Goal: Obtain resource: Download file/media

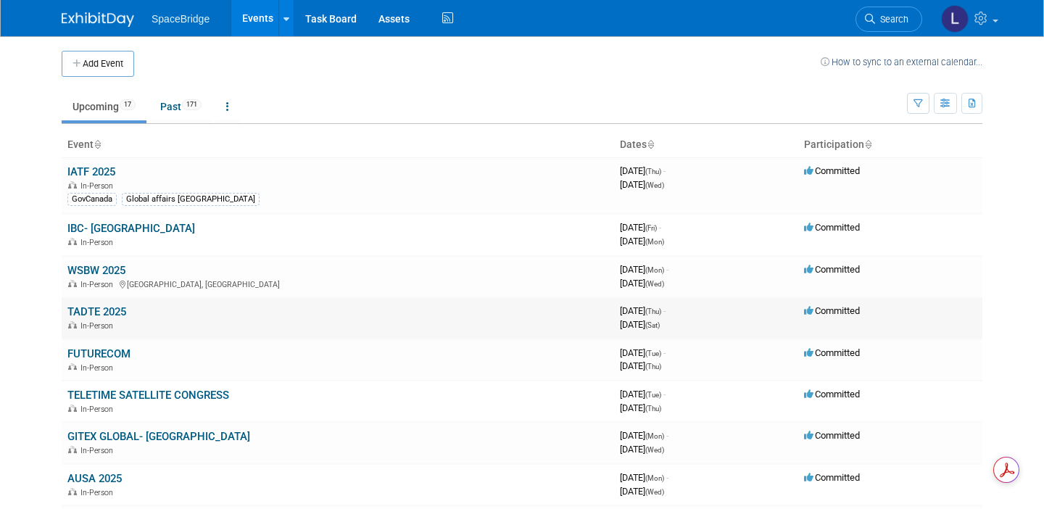
click at [103, 313] on link "TADTE 2025" at bounding box center [96, 311] width 59 height 13
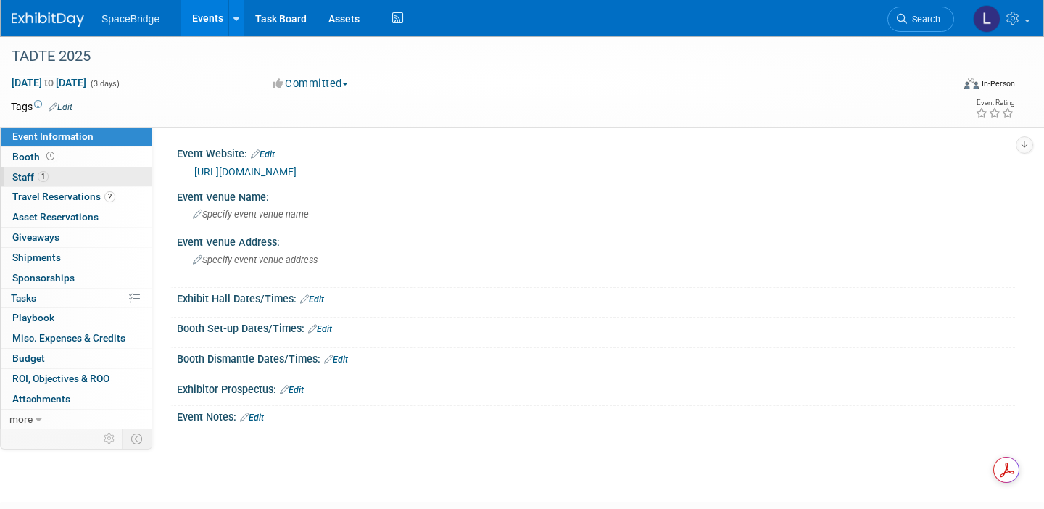
click at [76, 176] on link "1 Staff 1" at bounding box center [76, 178] width 151 height 20
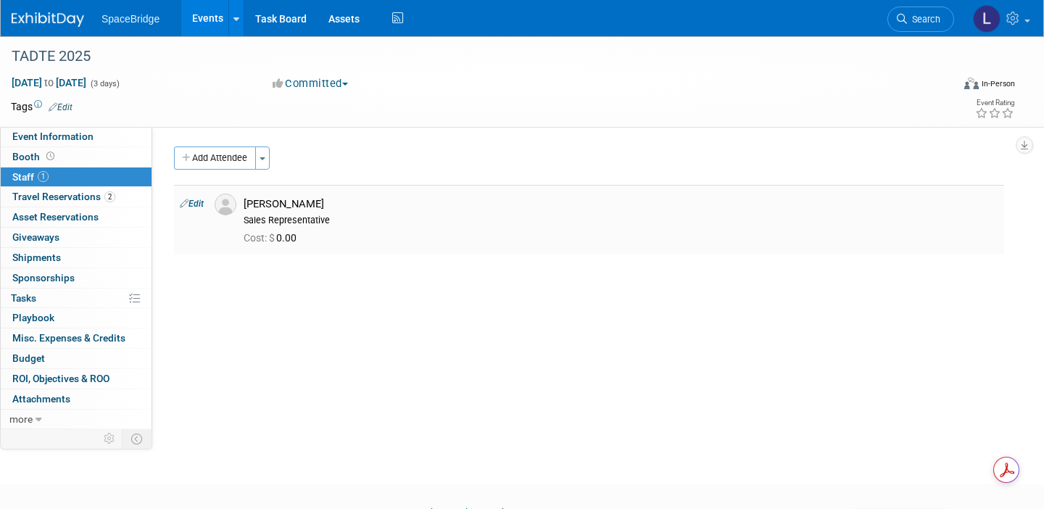
click at [329, 208] on div "Victor Yeung" at bounding box center [621, 204] width 755 height 14
click at [37, 421] on icon at bounding box center [39, 420] width 7 height 10
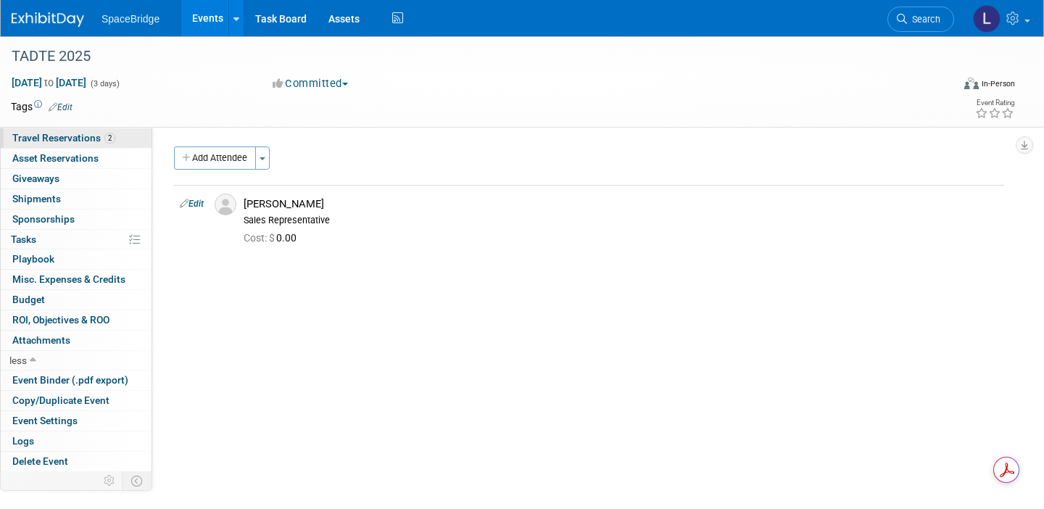
click at [66, 142] on span "Travel Reservations 2" at bounding box center [63, 138] width 103 height 12
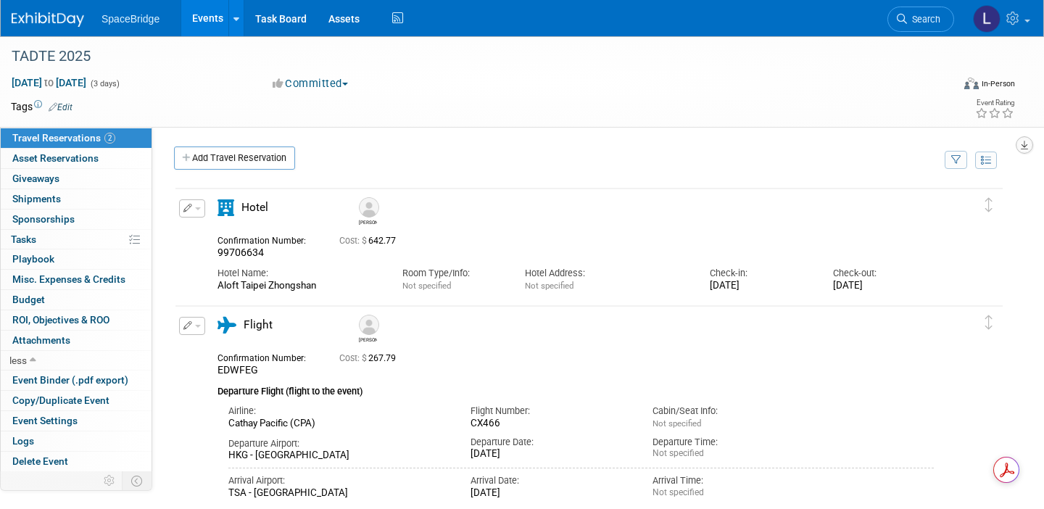
click at [1023, 150] on button "button" at bounding box center [1024, 144] width 17 height 17
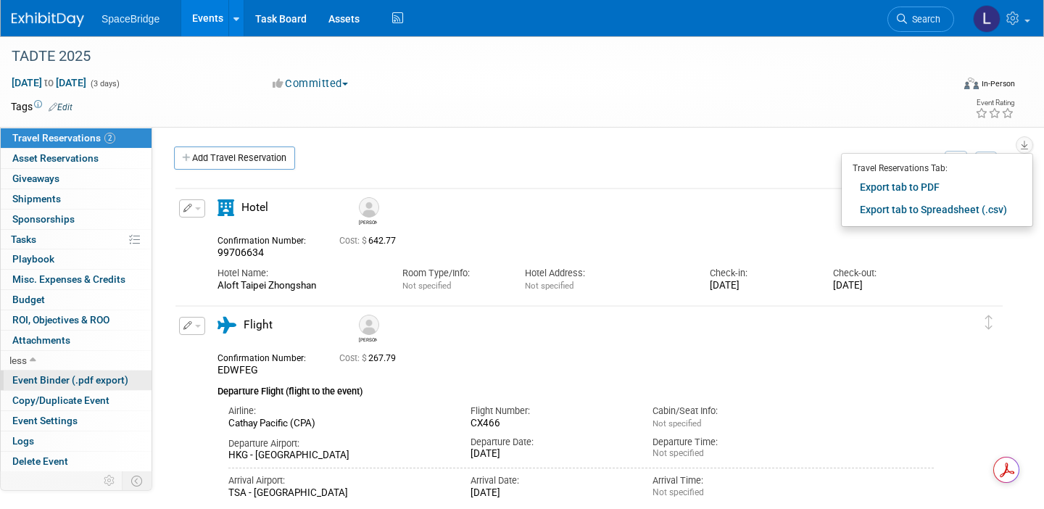
click at [78, 379] on span "Event Binder (.pdf export)" at bounding box center [70, 380] width 116 height 12
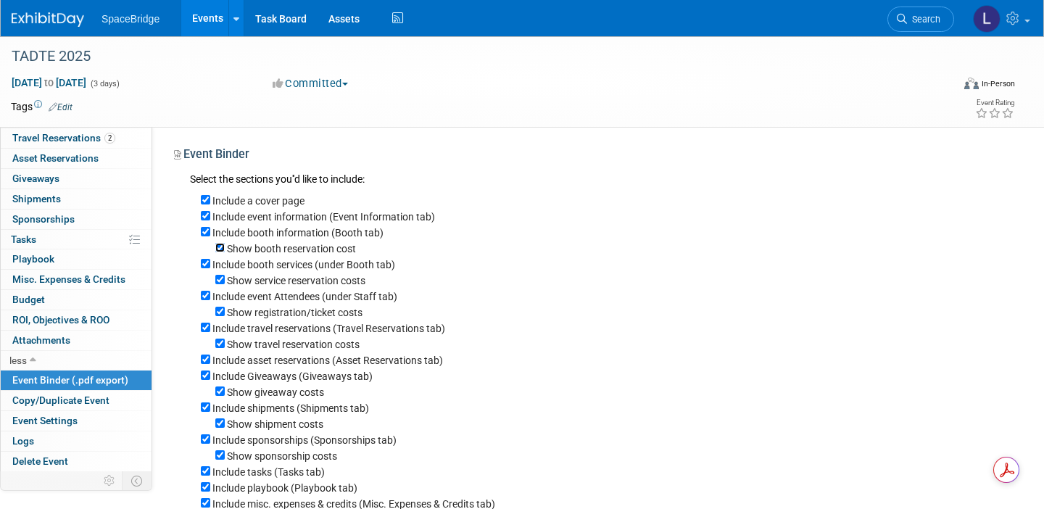
click at [218, 247] on input "Show booth reservation cost" at bounding box center [219, 247] width 9 height 9
checkbox input "false"
click at [207, 264] on input "Include booth services (under Booth tab)" at bounding box center [205, 263] width 9 height 9
checkbox input "false"
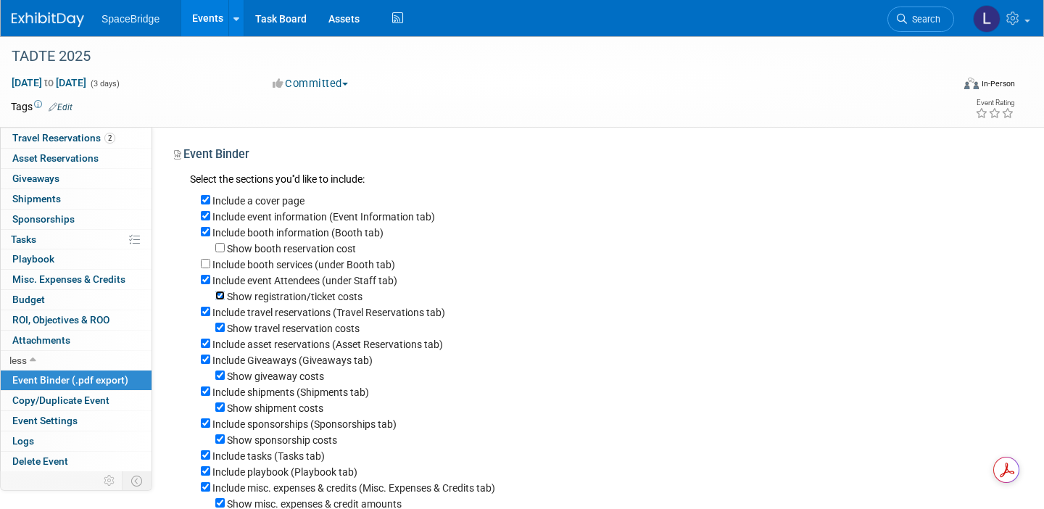
click at [220, 297] on input "Show registration/ticket costs" at bounding box center [219, 295] width 9 height 9
checkbox input "false"
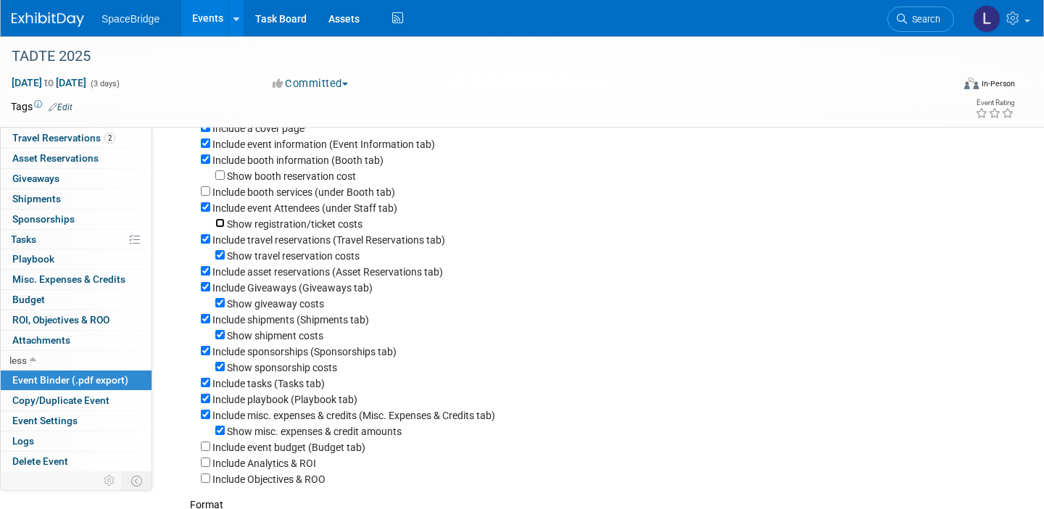
scroll to position [75, 0]
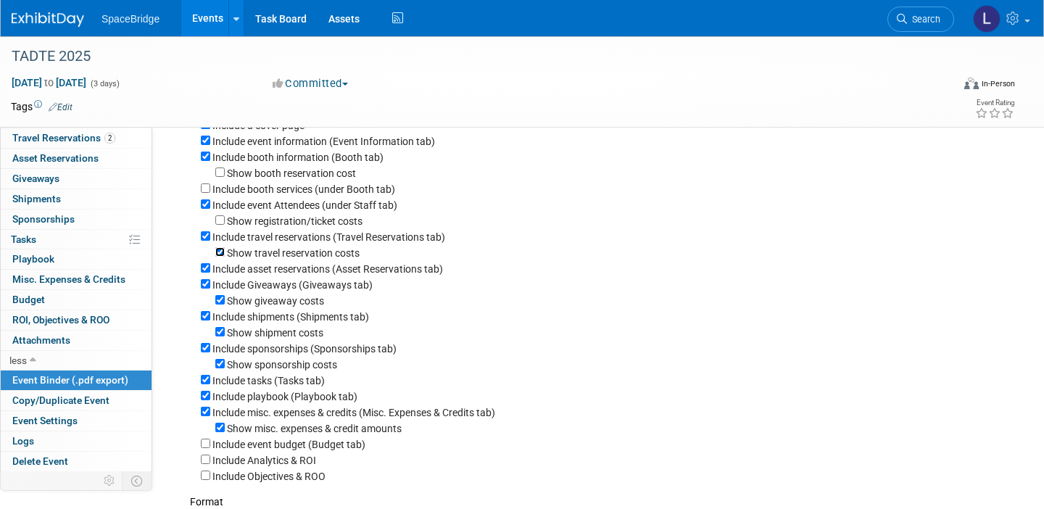
click at [221, 255] on input "Show travel reservation costs" at bounding box center [219, 251] width 9 height 9
checkbox input "false"
click at [206, 270] on input "Include asset reservations (Asset Reservations tab)" at bounding box center [205, 267] width 9 height 9
checkbox input "false"
click at [206, 281] on div "Include Giveaways (Giveaways tab)" at bounding box center [603, 284] width 804 height 16
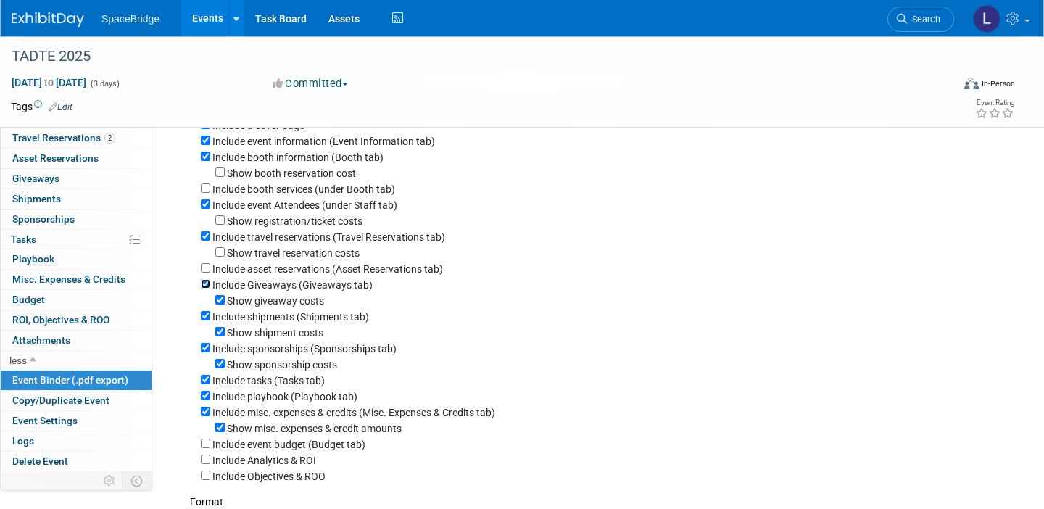
click at [205, 284] on input "Include Giveaways (Giveaways tab)" at bounding box center [205, 283] width 9 height 9
checkbox input "false"
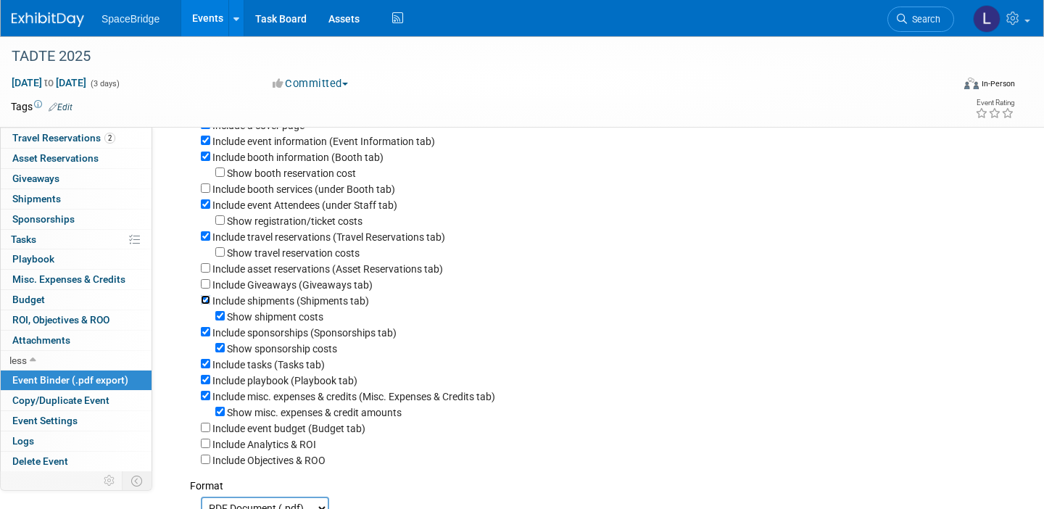
click at [207, 302] on input "Include shipments (Shipments tab)" at bounding box center [205, 299] width 9 height 9
checkbox input "false"
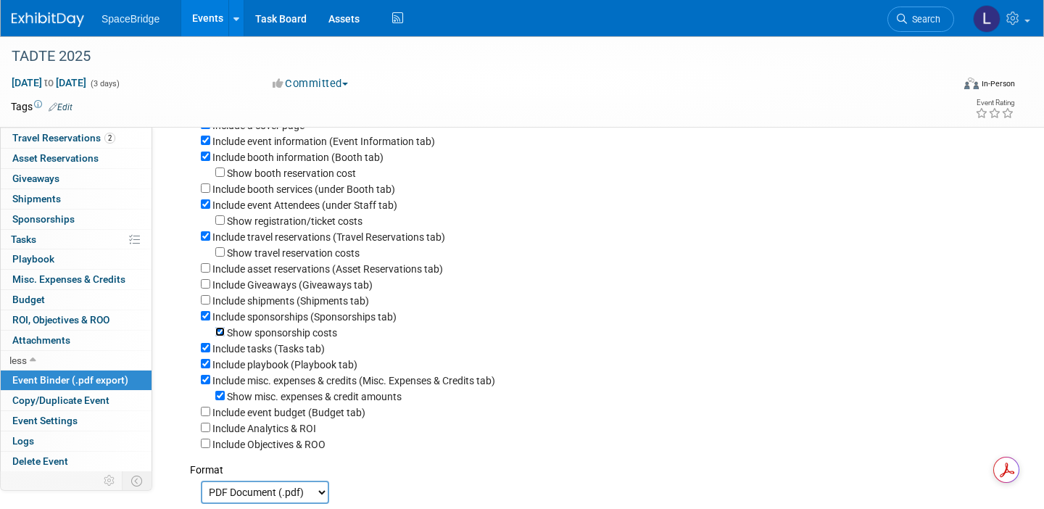
click at [218, 336] on input "Show sponsorship costs" at bounding box center [219, 331] width 9 height 9
checkbox input "false"
click at [207, 366] on input "Include playbook (Playbook tab)" at bounding box center [205, 363] width 9 height 9
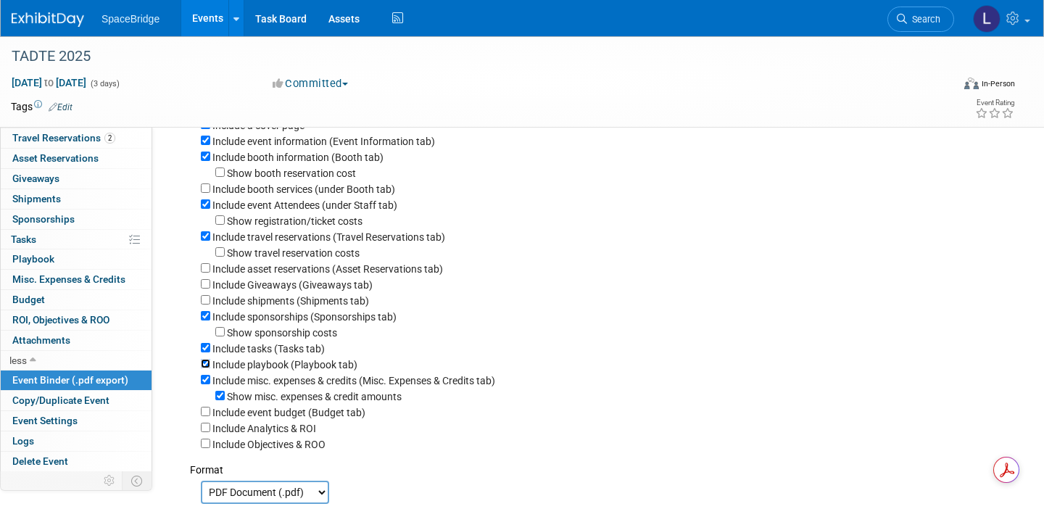
checkbox input "false"
click at [207, 381] on input "Include misc. expenses & credits (Misc. Expenses & Credits tab)" at bounding box center [205, 379] width 9 height 9
checkbox input "false"
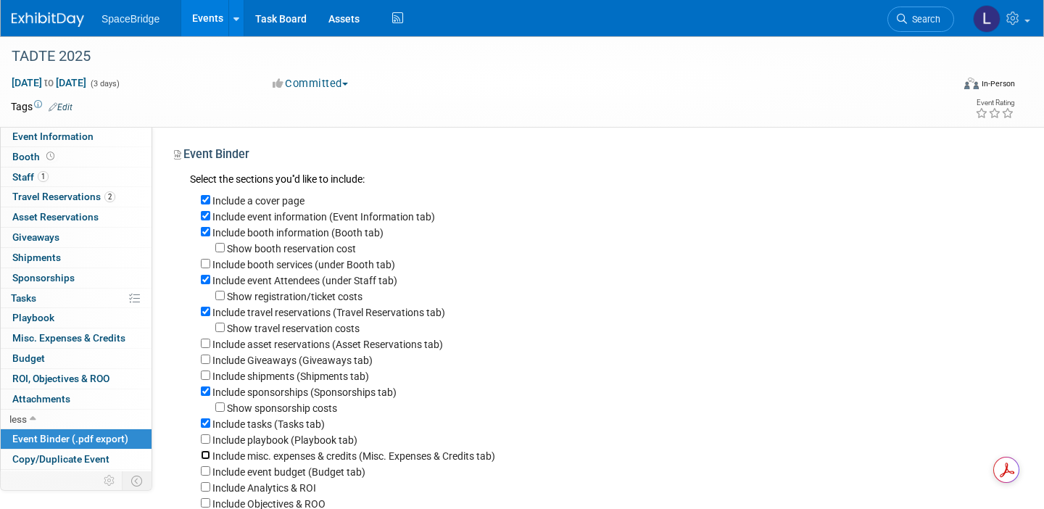
scroll to position [276, 0]
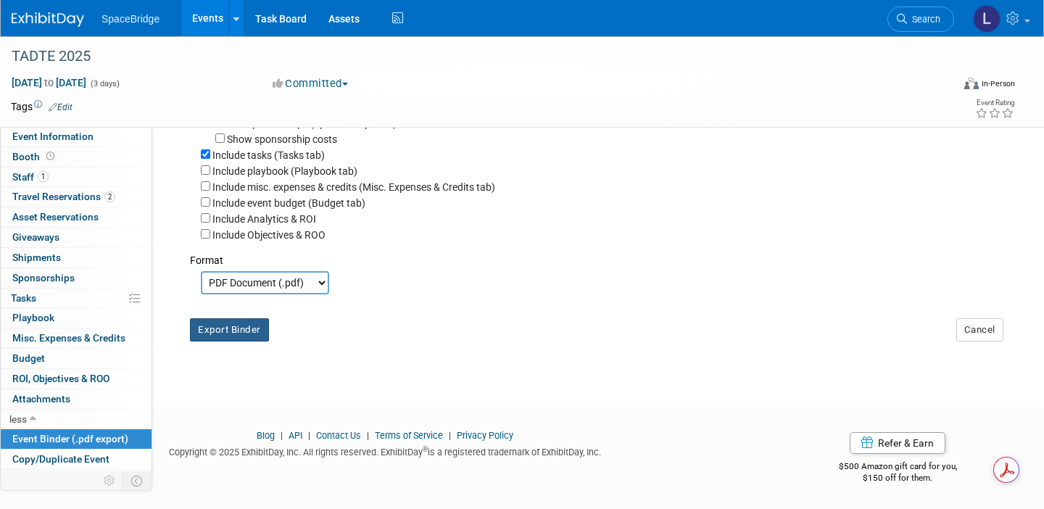
click at [255, 331] on button "Export Binder" at bounding box center [229, 329] width 79 height 23
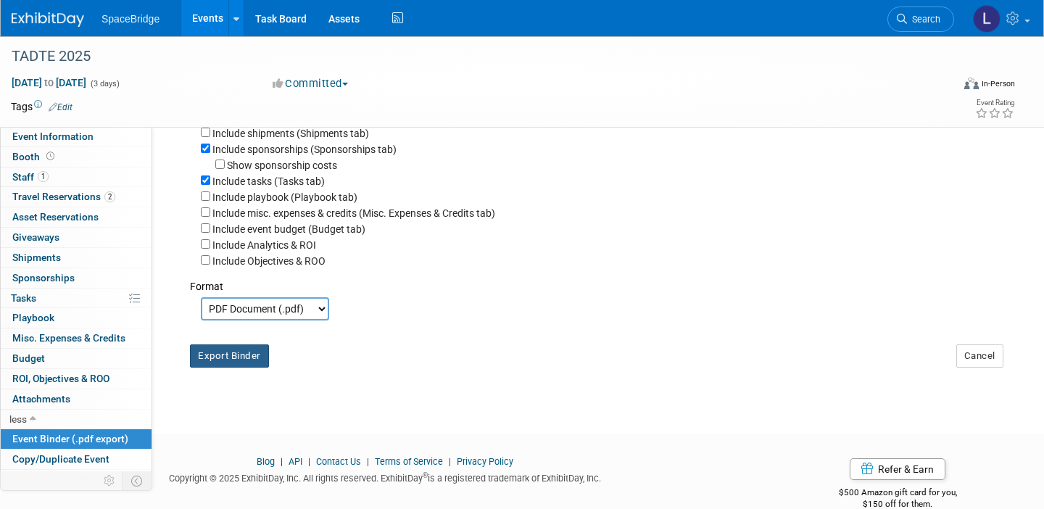
scroll to position [0, 0]
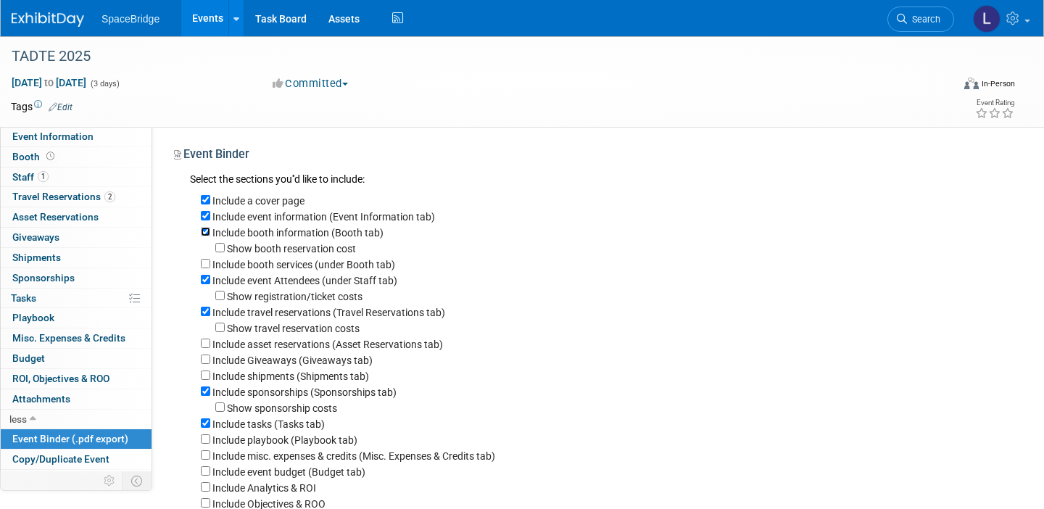
click at [205, 230] on input "Include booth information (Booth tab)" at bounding box center [205, 231] width 9 height 9
checkbox input "false"
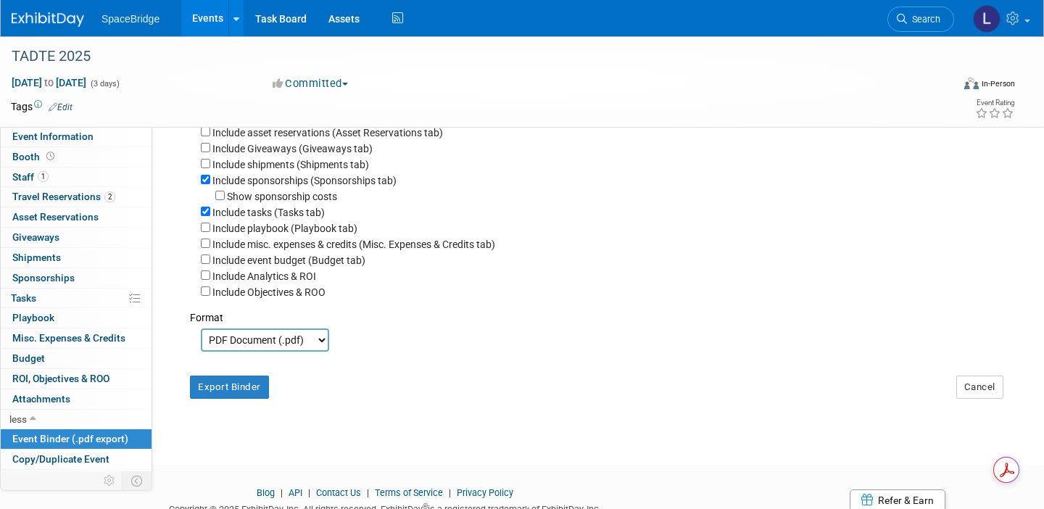
scroll to position [260, 0]
